Goal: Transaction & Acquisition: Book appointment/travel/reservation

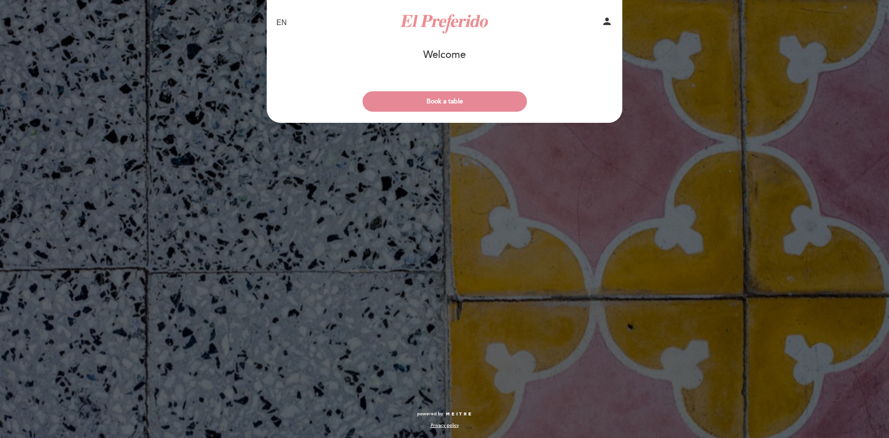
click at [443, 96] on div "Patience is the secret to good food. Powered by" at bounding box center [444, 123] width 862 height 148
click at [443, 99] on button "Book a table" at bounding box center [445, 101] width 164 height 20
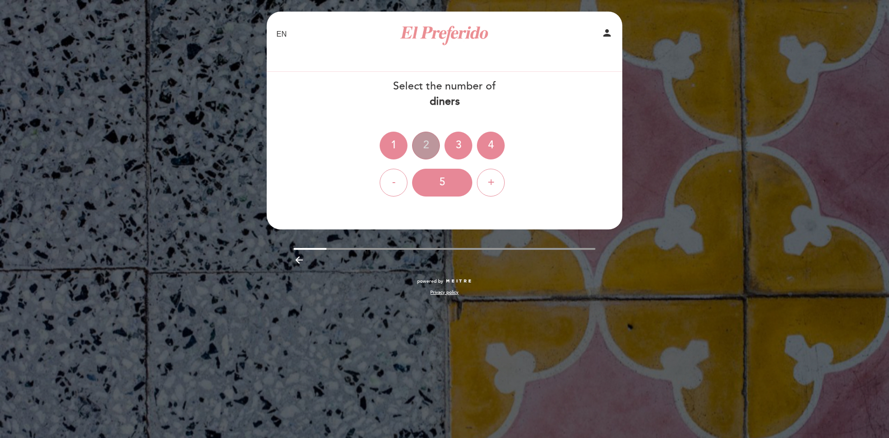
click at [425, 143] on div "2" at bounding box center [426, 146] width 28 height 28
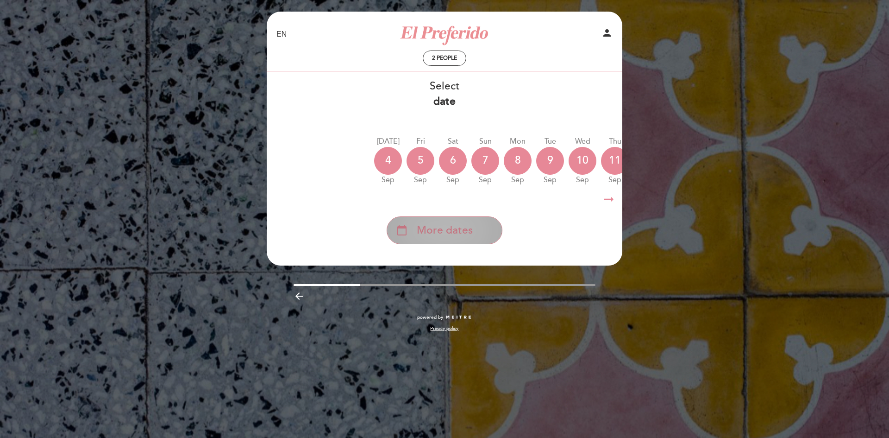
click at [436, 233] on span "More dates" at bounding box center [445, 230] width 56 height 15
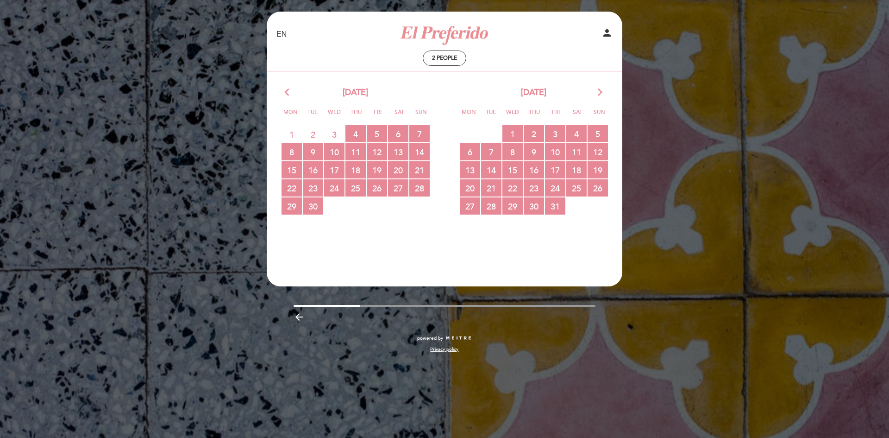
click at [601, 90] on icon "arrow_forward_ios" at bounding box center [600, 93] width 8 height 12
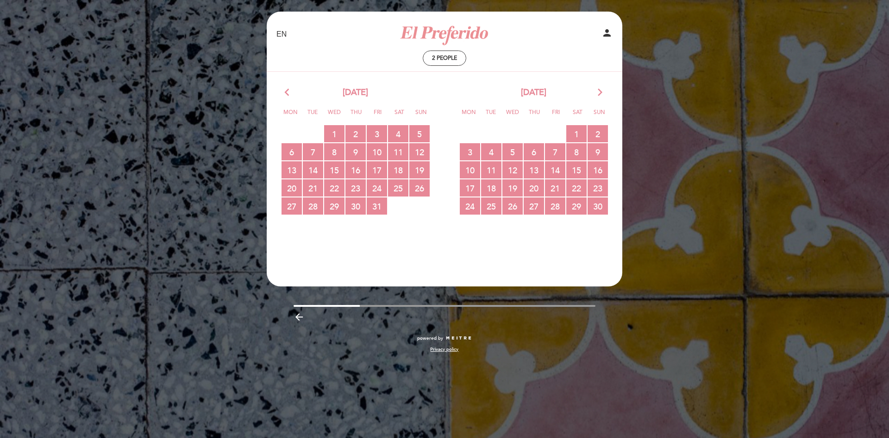
click at [601, 90] on icon "arrow_forward_ios" at bounding box center [600, 93] width 8 height 12
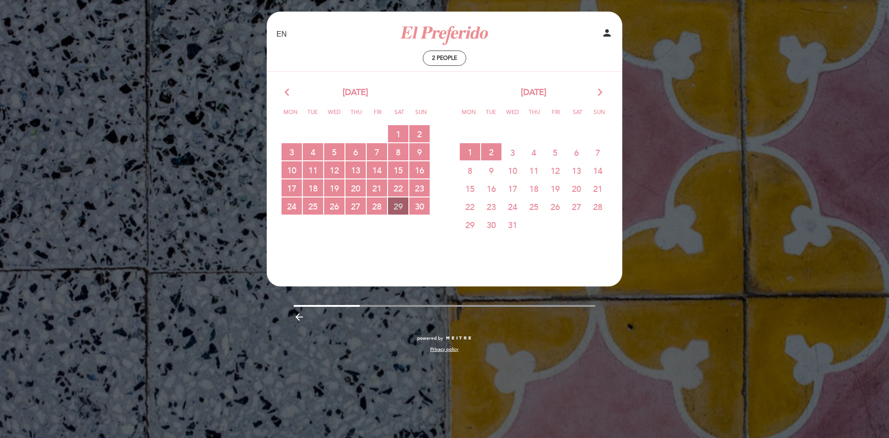
click at [398, 205] on span "29 RESERVATIONS AVAILABLE" at bounding box center [398, 205] width 20 height 17
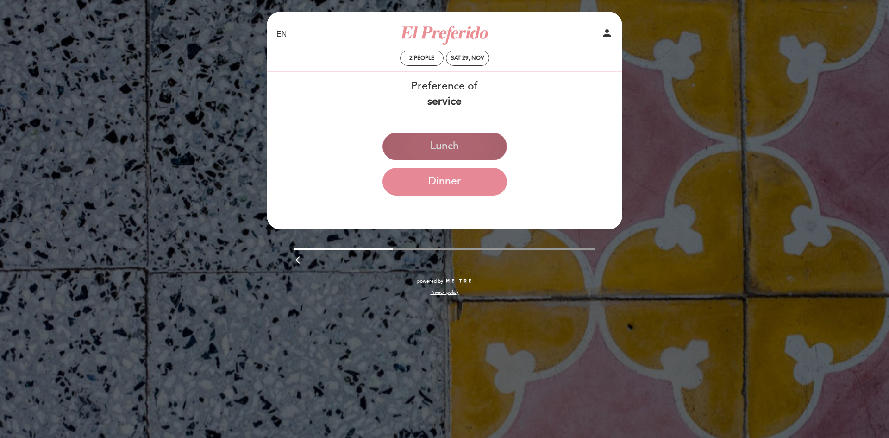
click at [416, 150] on button "Lunch" at bounding box center [445, 146] width 125 height 28
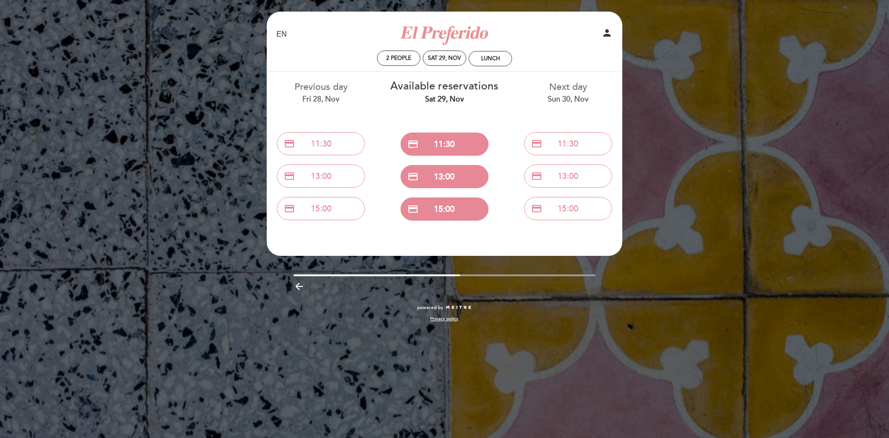
click at [184, 123] on div "EN ES PT El Preferido person 2 people Sat 29, Nov Lunch Welcome Welcome, Change…" at bounding box center [444, 219] width 889 height 438
